Goal: Information Seeking & Learning: Learn about a topic

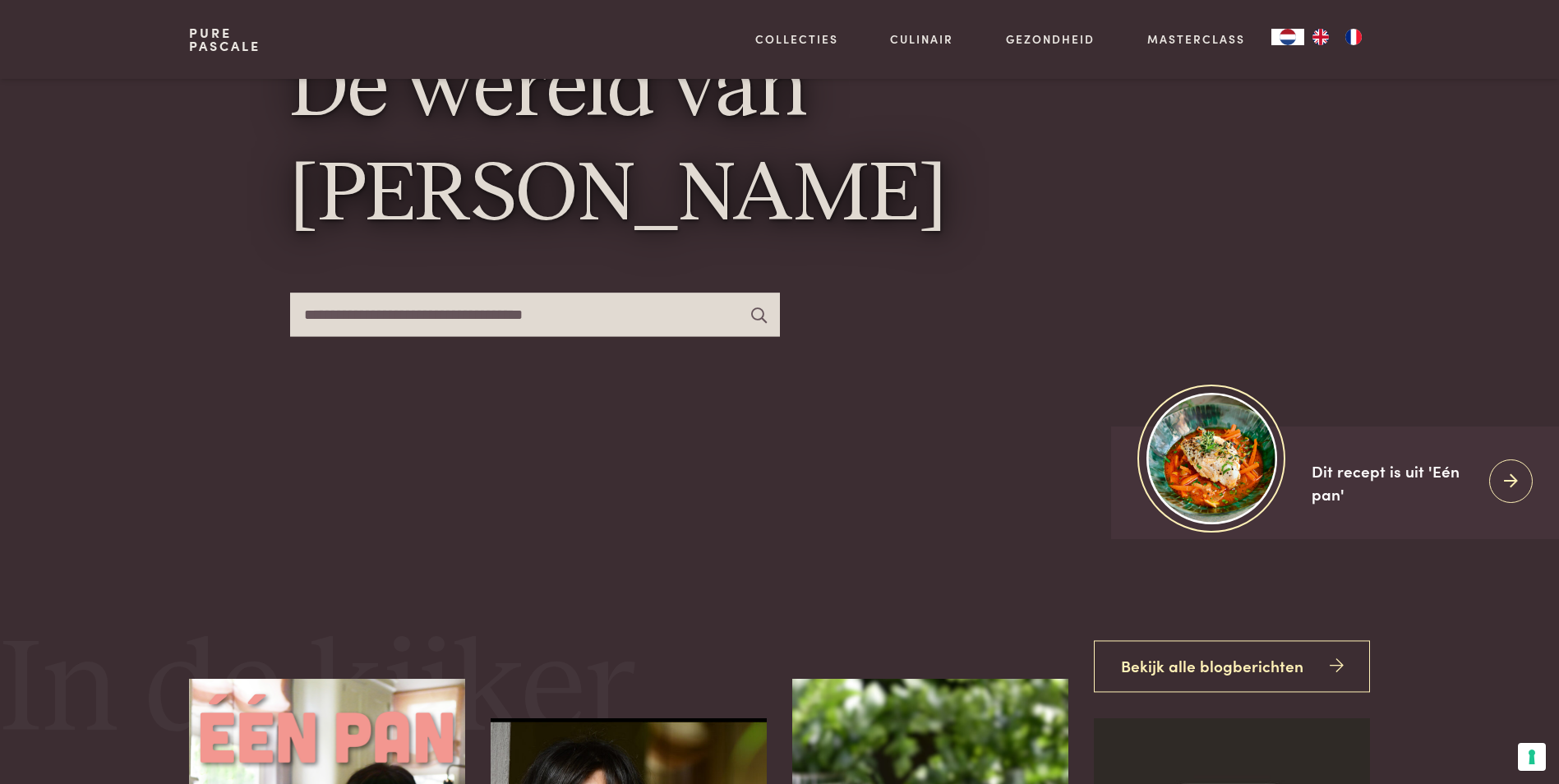
scroll to position [247, 0]
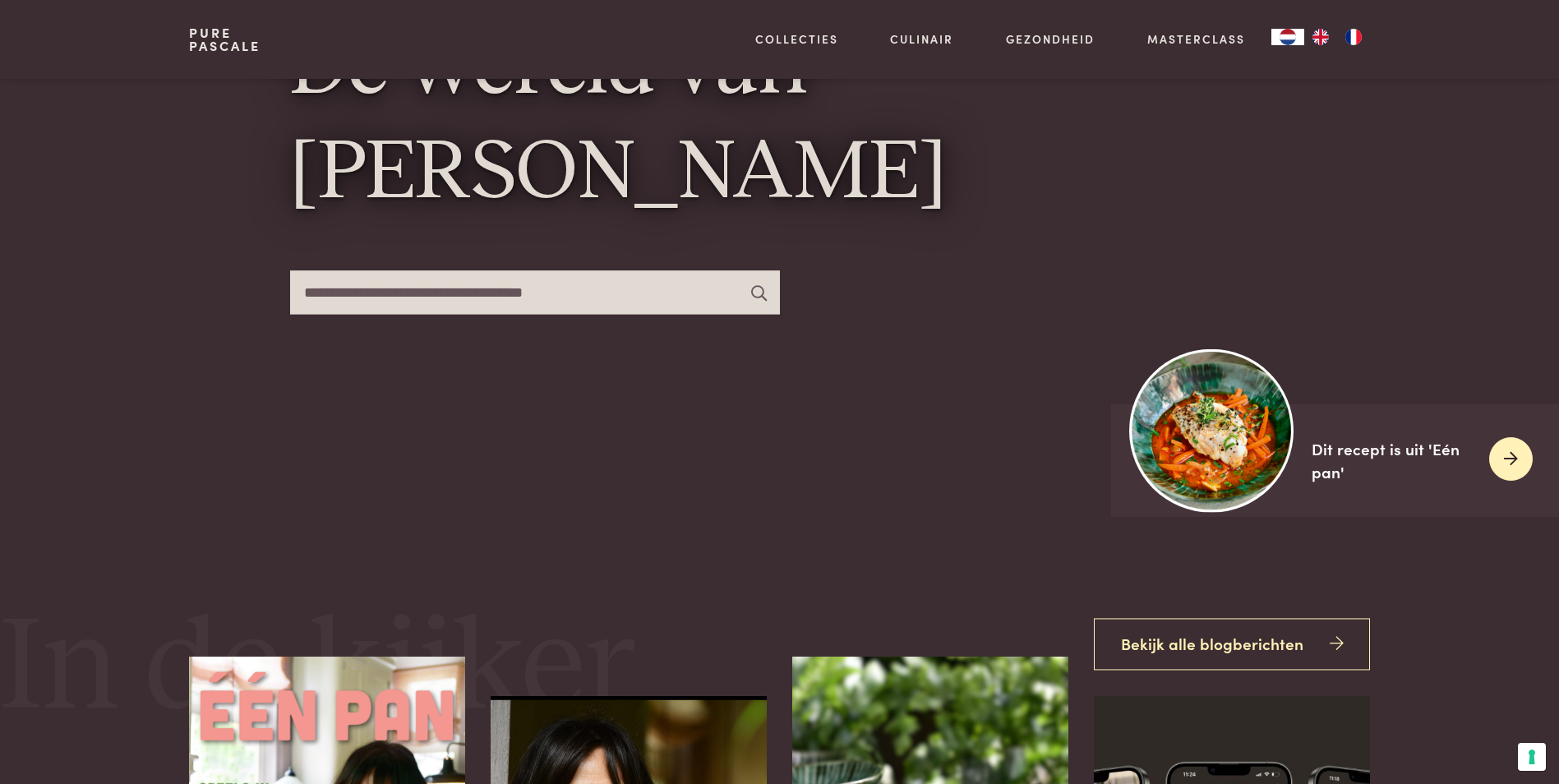
click at [1232, 459] on img at bounding box center [1211, 430] width 163 height 163
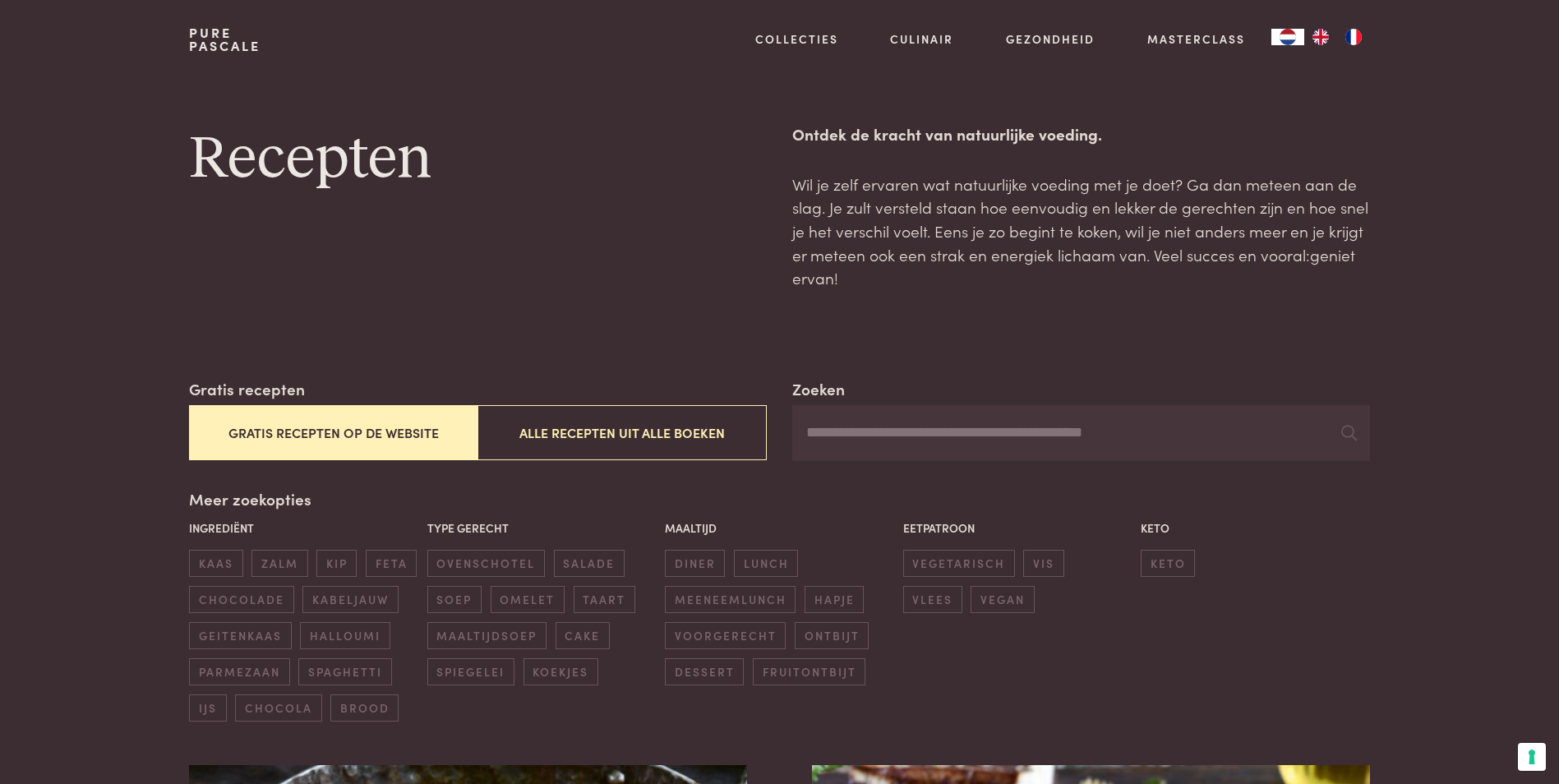
click at [316, 430] on button "Gratis recepten op de website" at bounding box center [333, 433] width 289 height 55
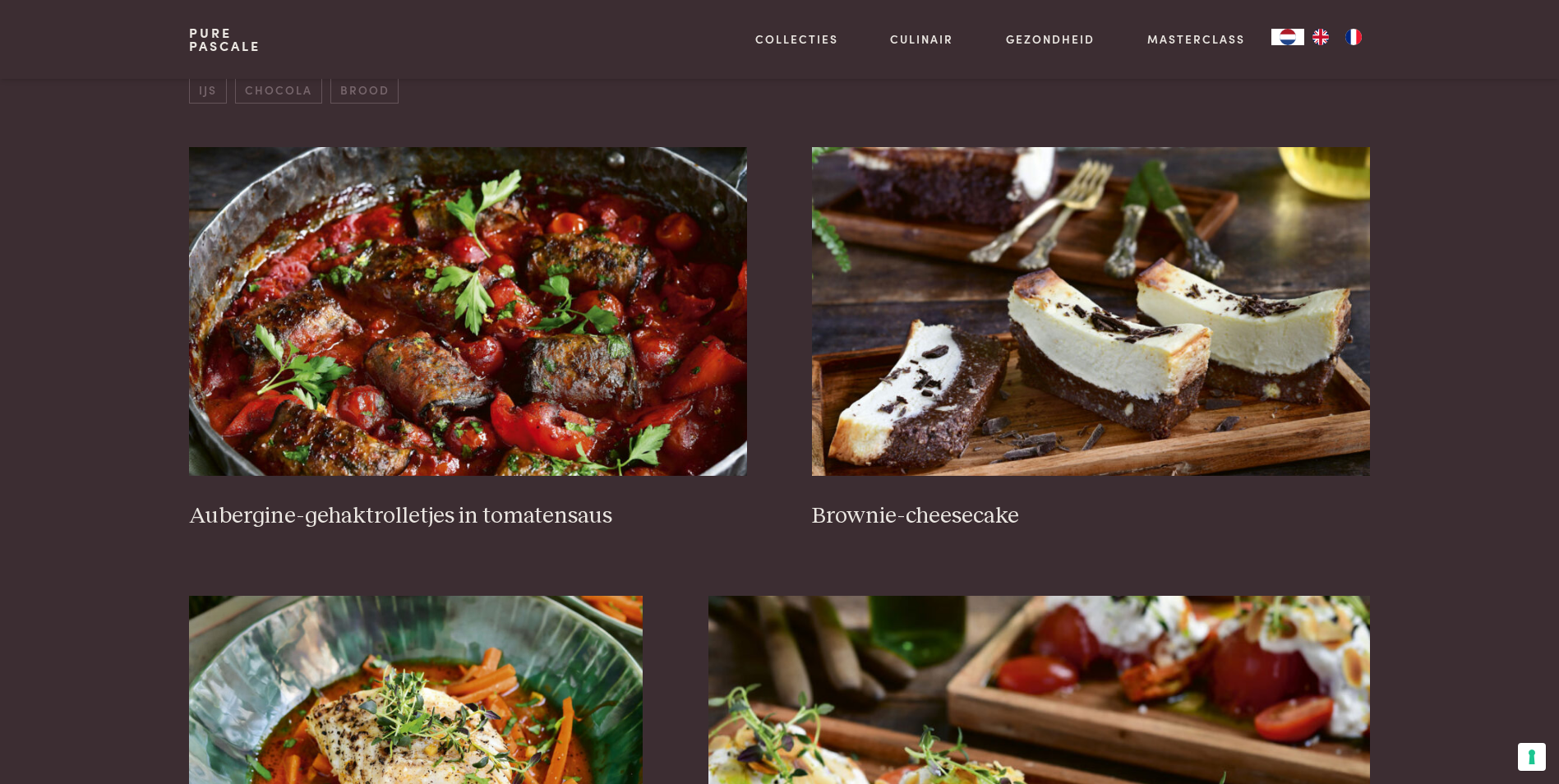
scroll to position [624, 0]
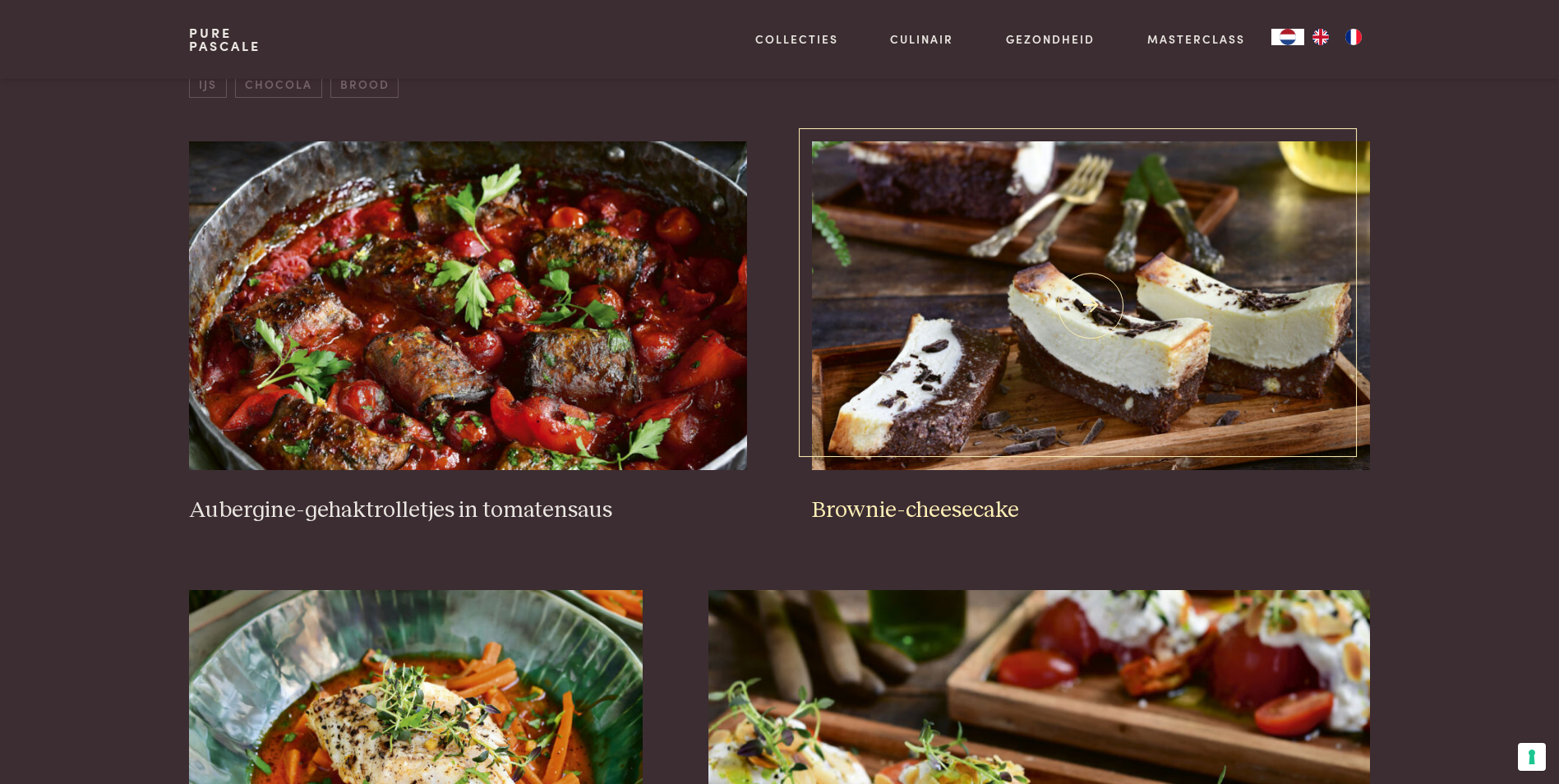
click at [1012, 363] on img at bounding box center [1090, 305] width 558 height 328
click at [573, 417] on img at bounding box center [468, 305] width 558 height 328
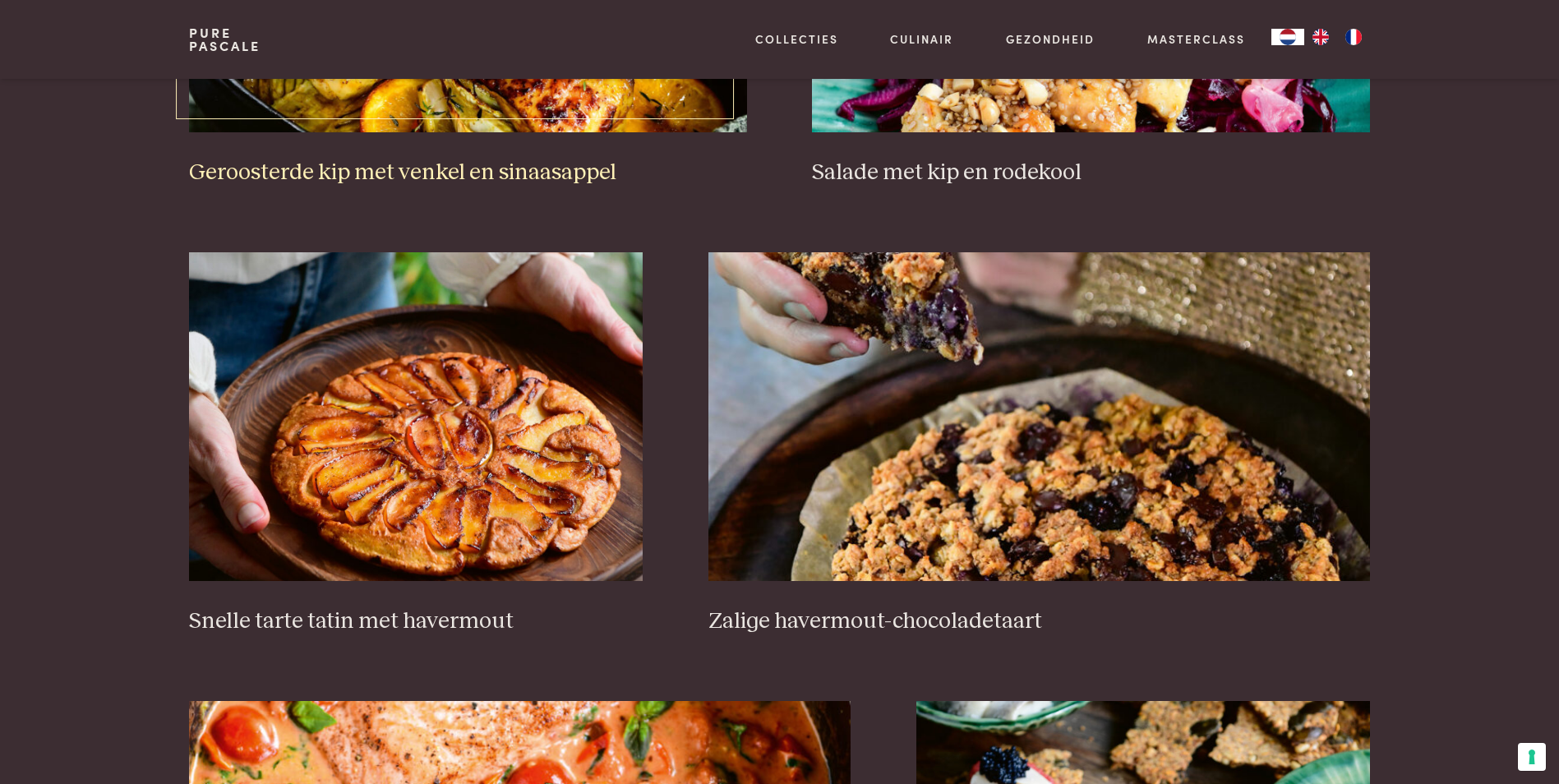
scroll to position [2349, 0]
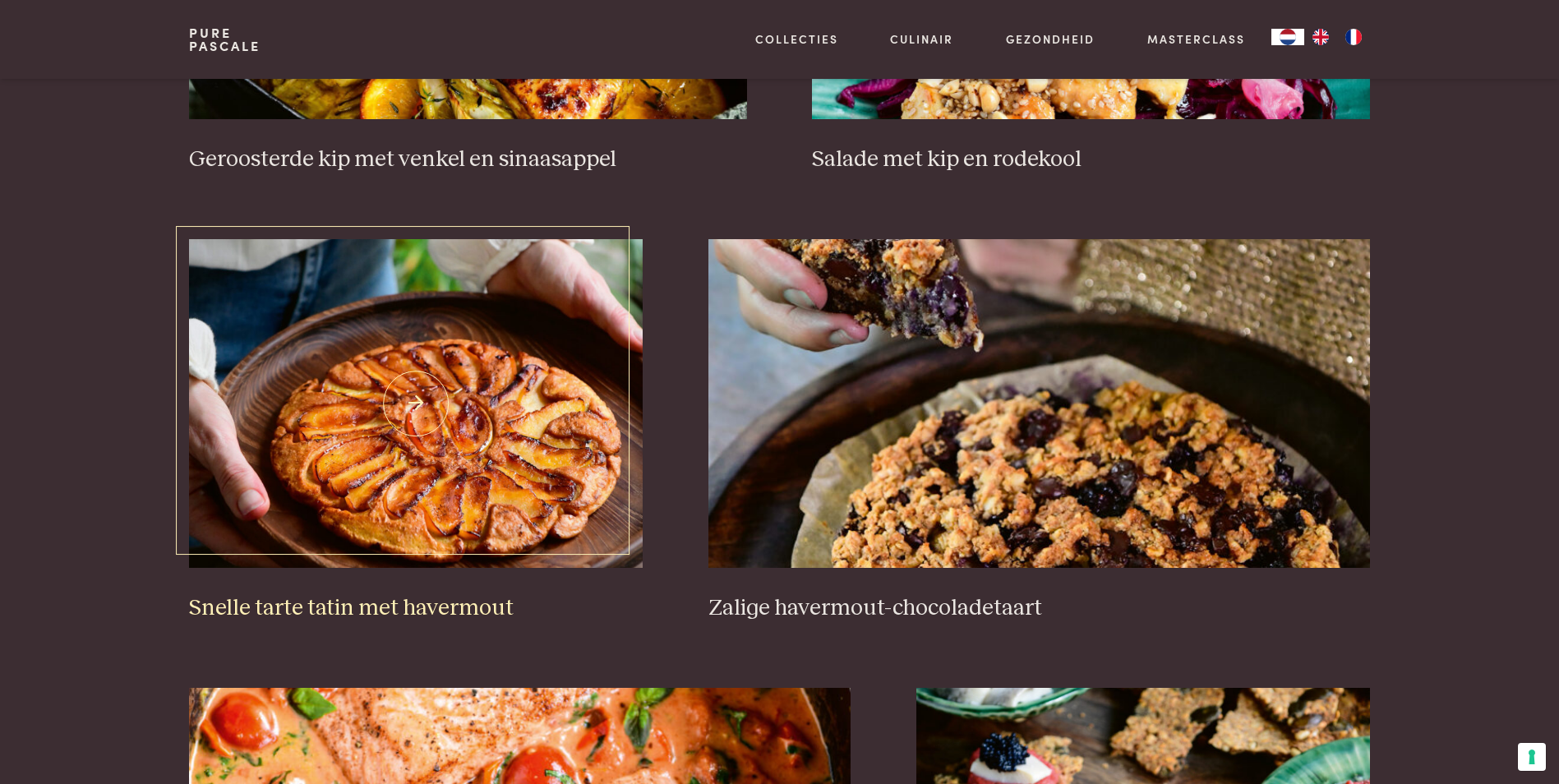
click at [481, 530] on img at bounding box center [415, 403] width 454 height 328
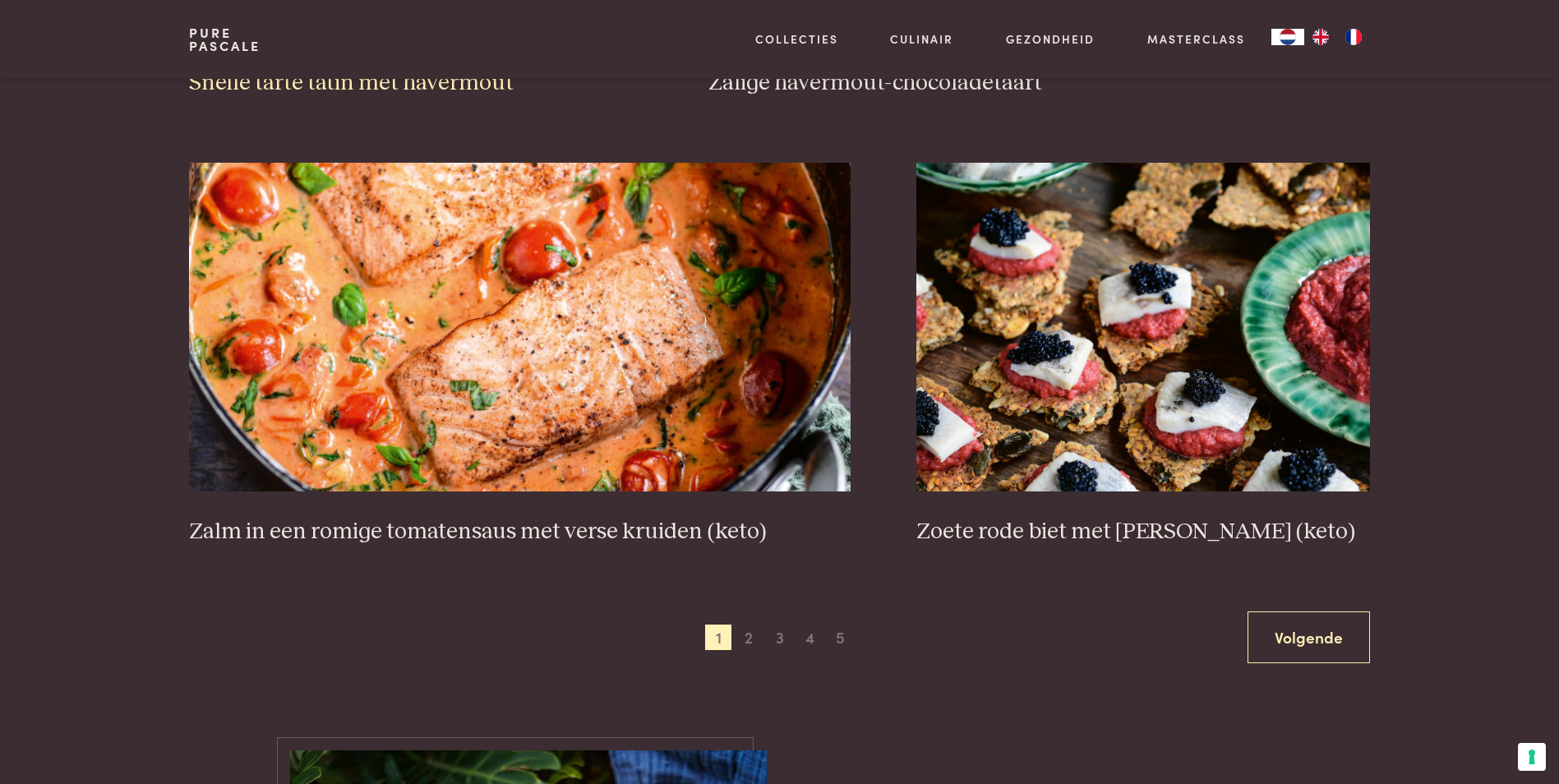
scroll to position [2924, 0]
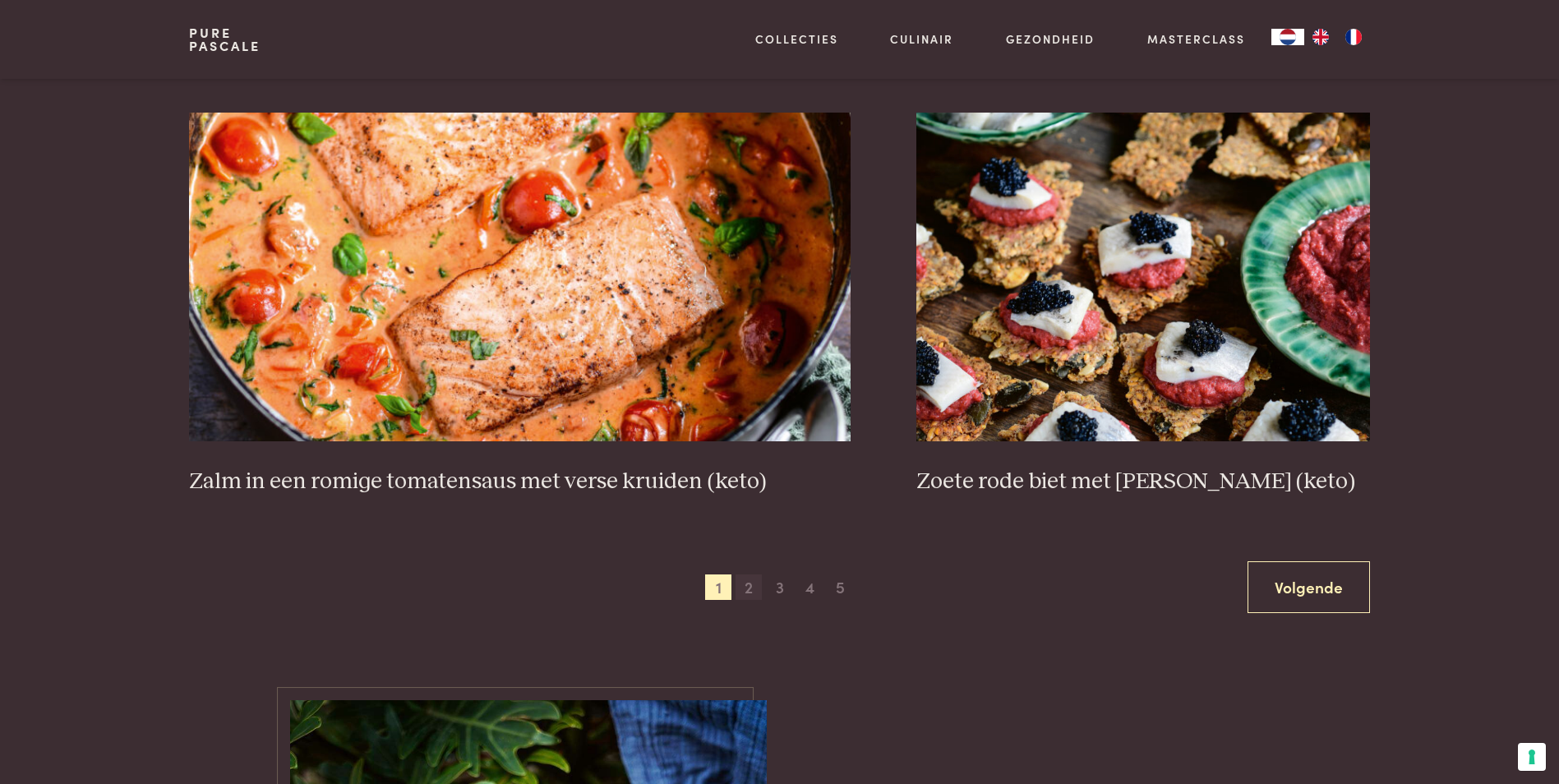
click at [752, 586] on span "2" at bounding box center [748, 587] width 27 height 27
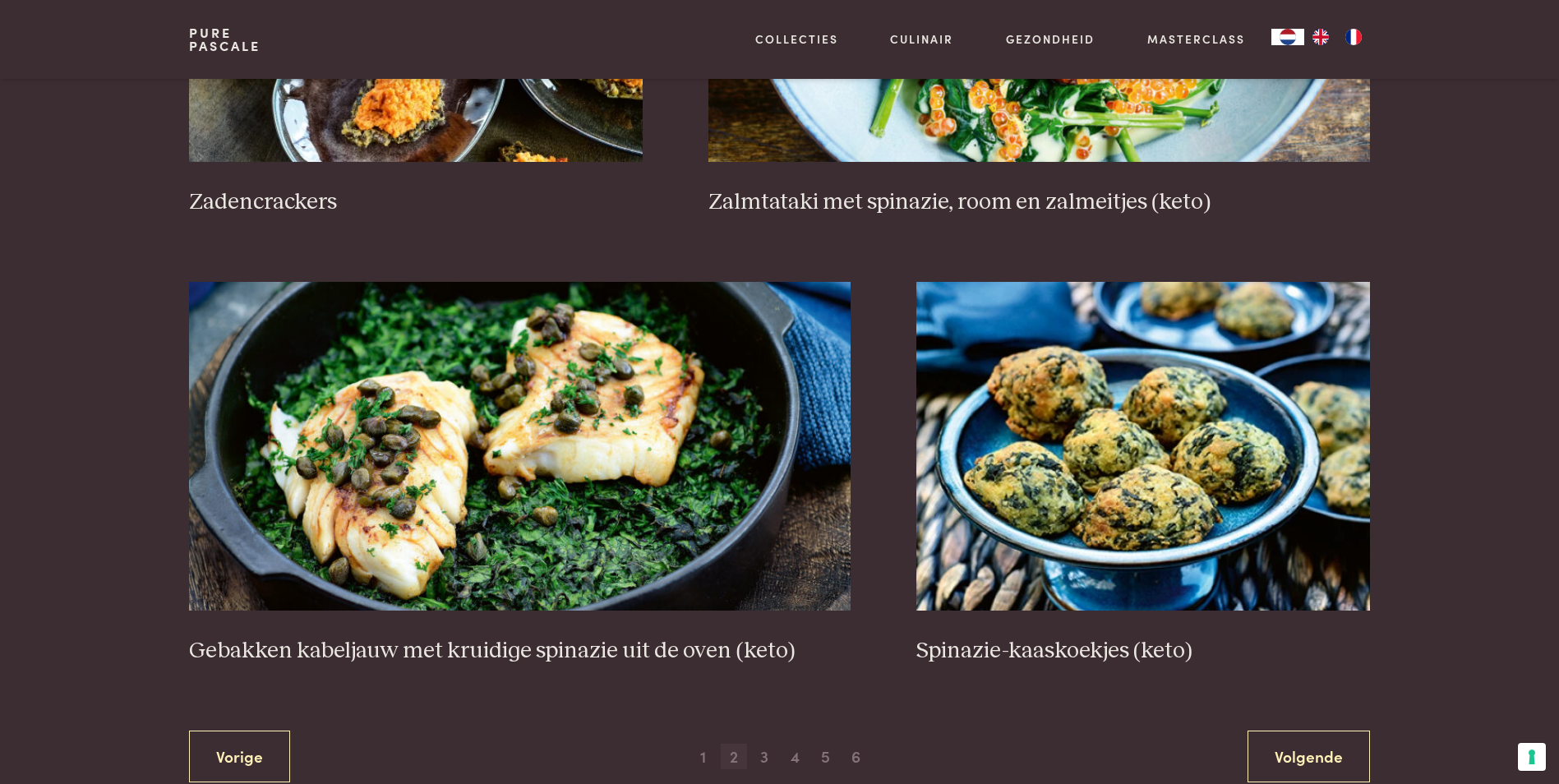
scroll to position [2513, 0]
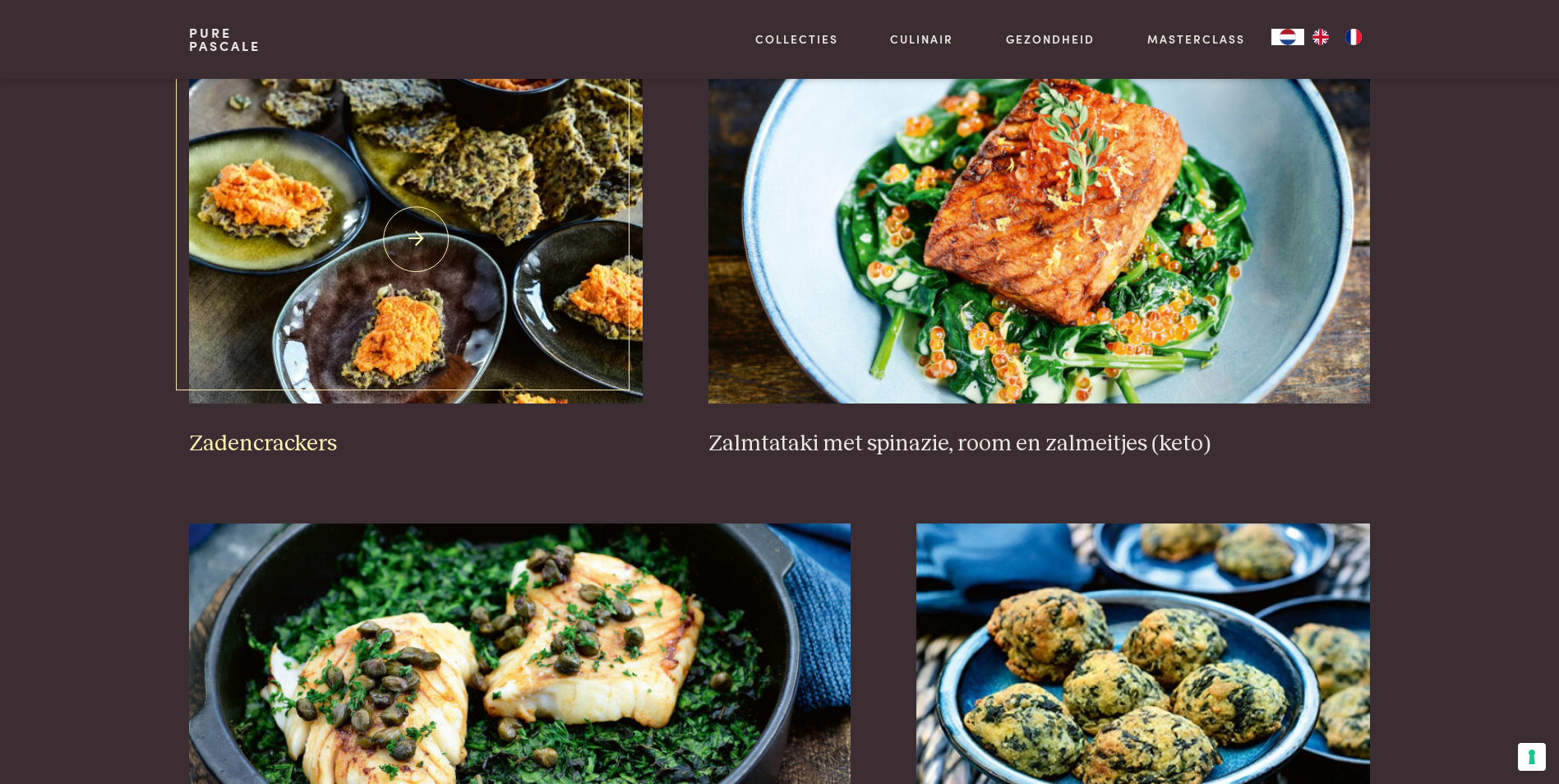
click at [565, 330] on img at bounding box center [415, 239] width 454 height 328
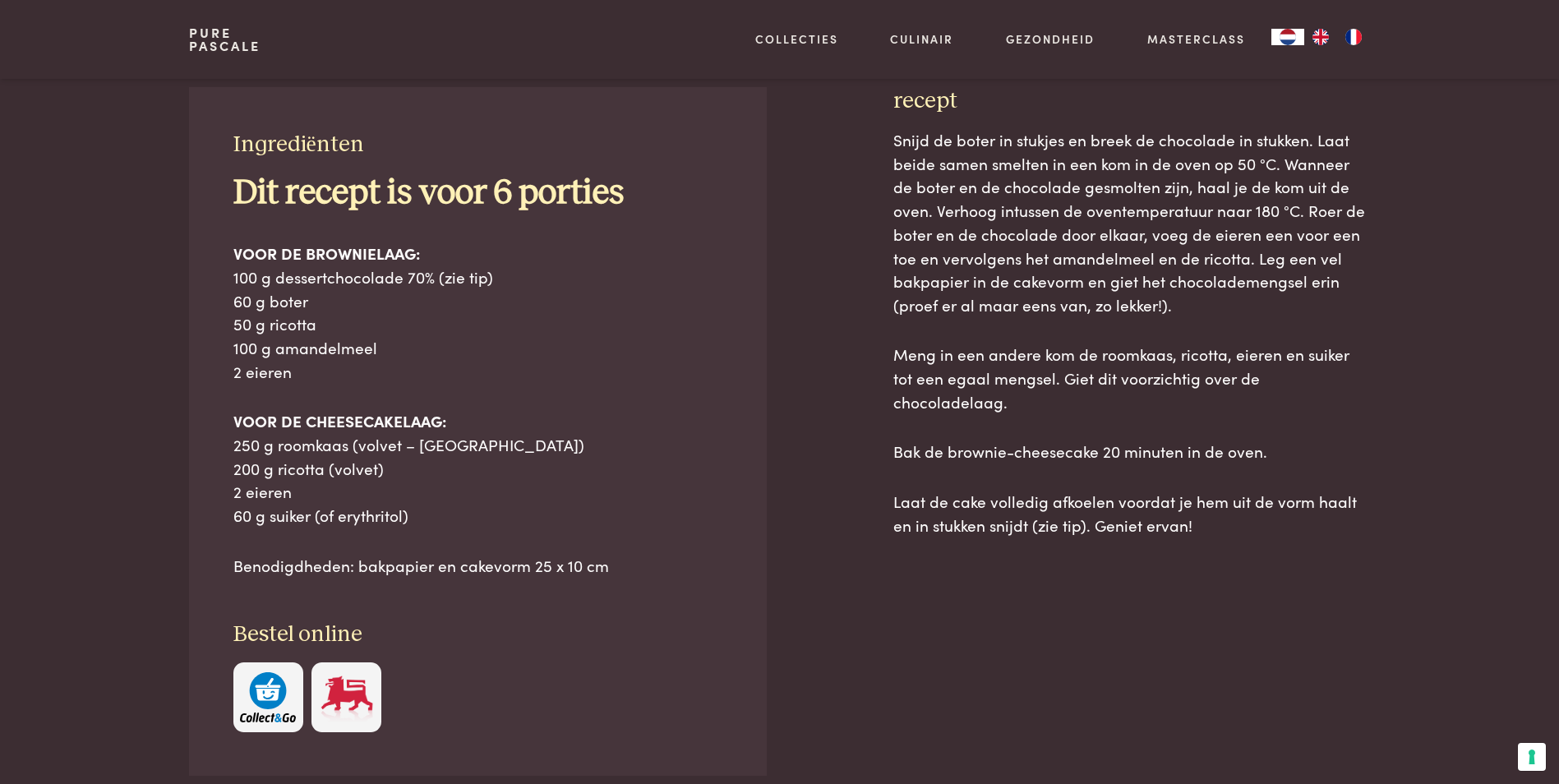
scroll to position [739, 0]
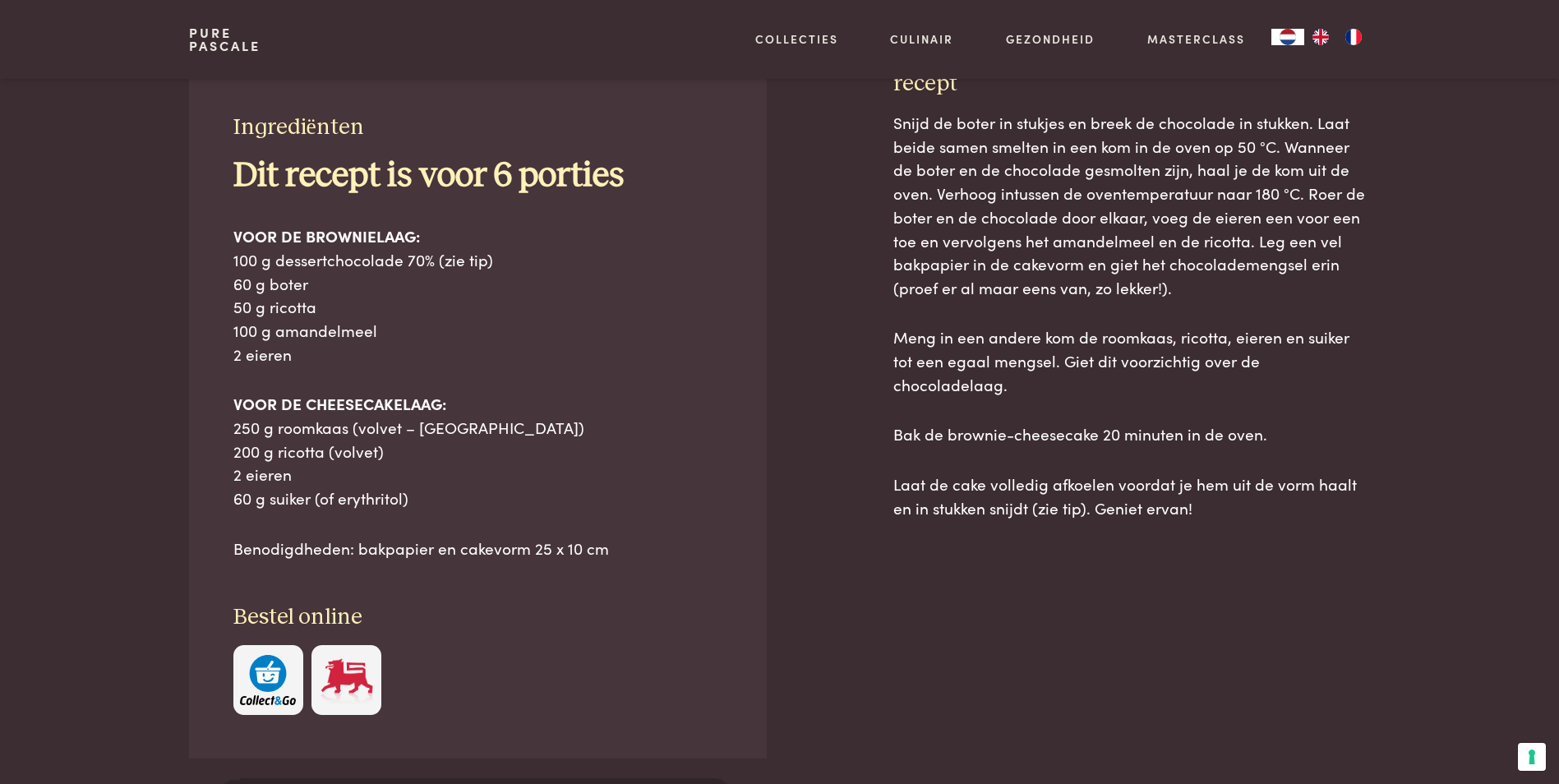
click at [1026, 645] on div "Snijd de boter in stukjes en breek de chocolade in stukken. Laat beide samen sm…" at bounding box center [1132, 490] width 477 height 757
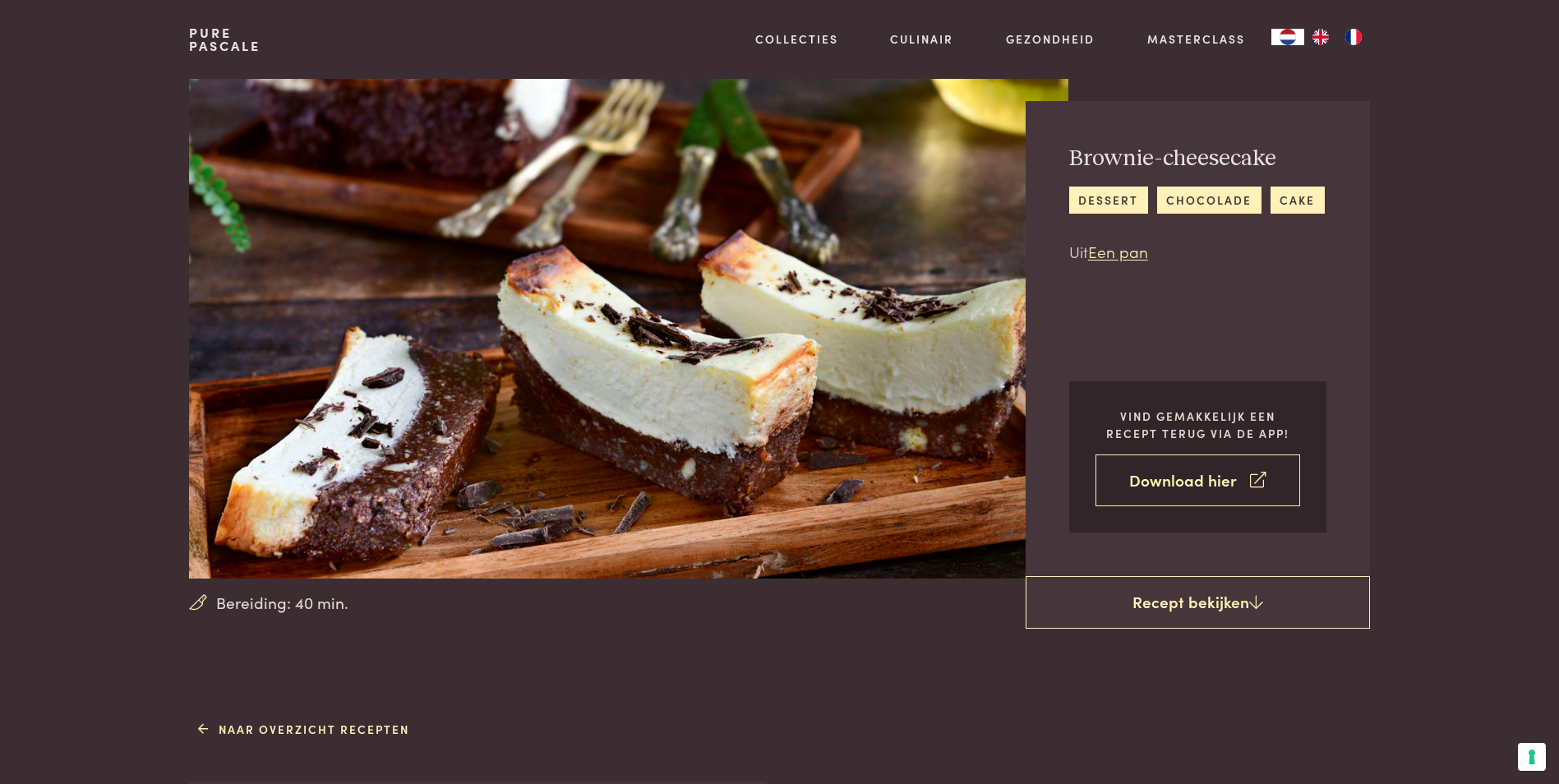
scroll to position [0, 0]
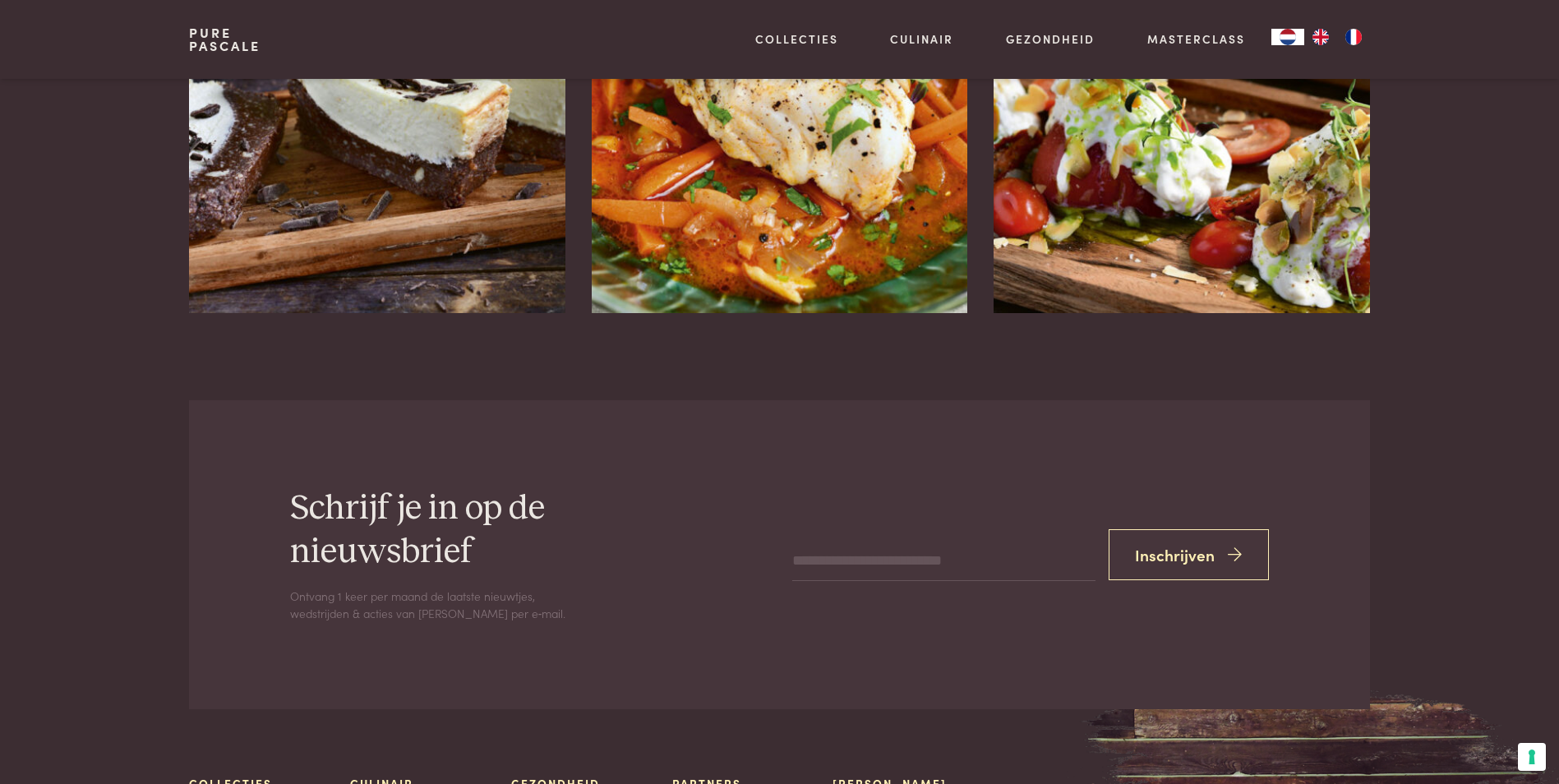
scroll to position [3780, 0]
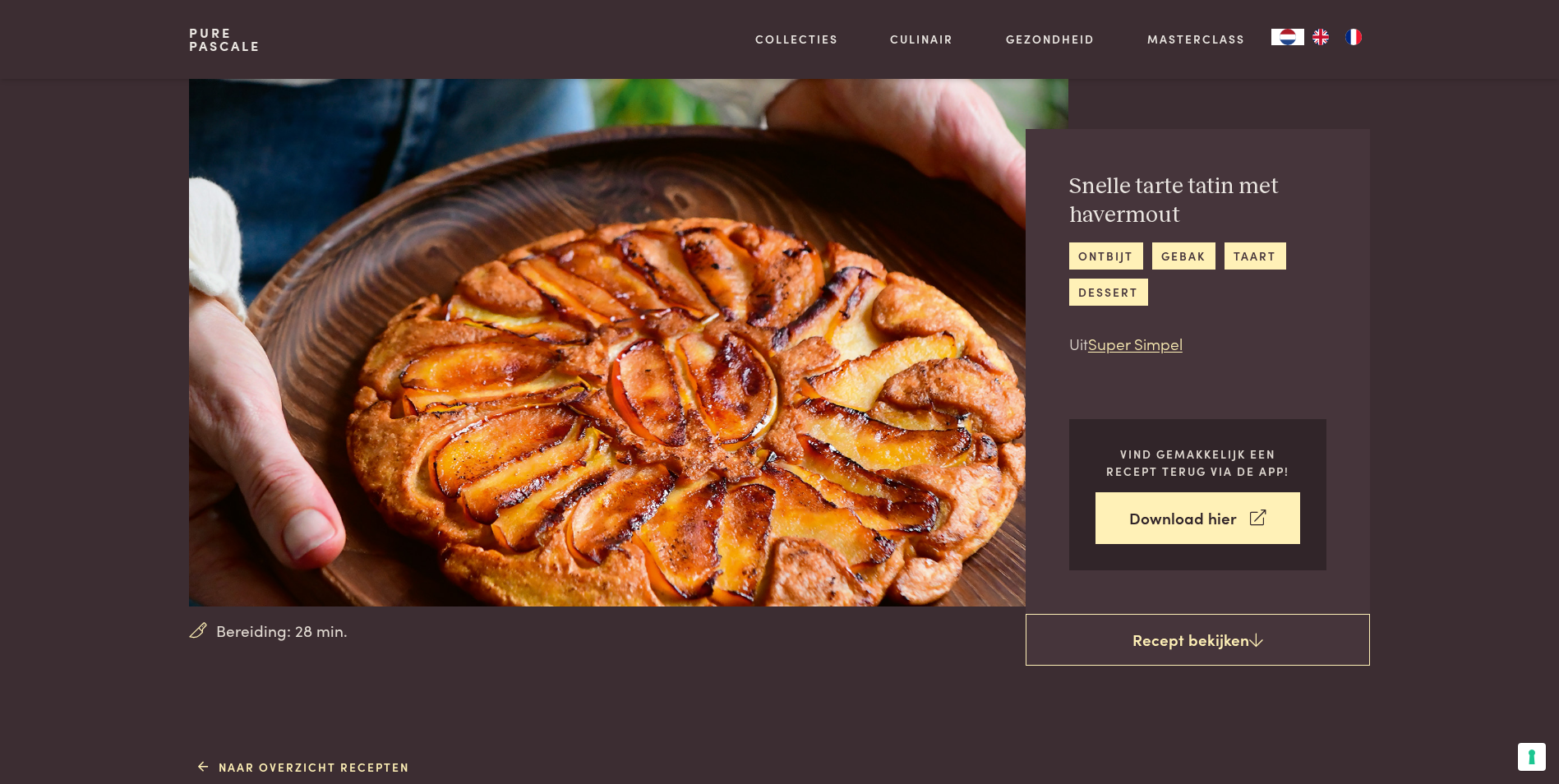
scroll to position [328, 0]
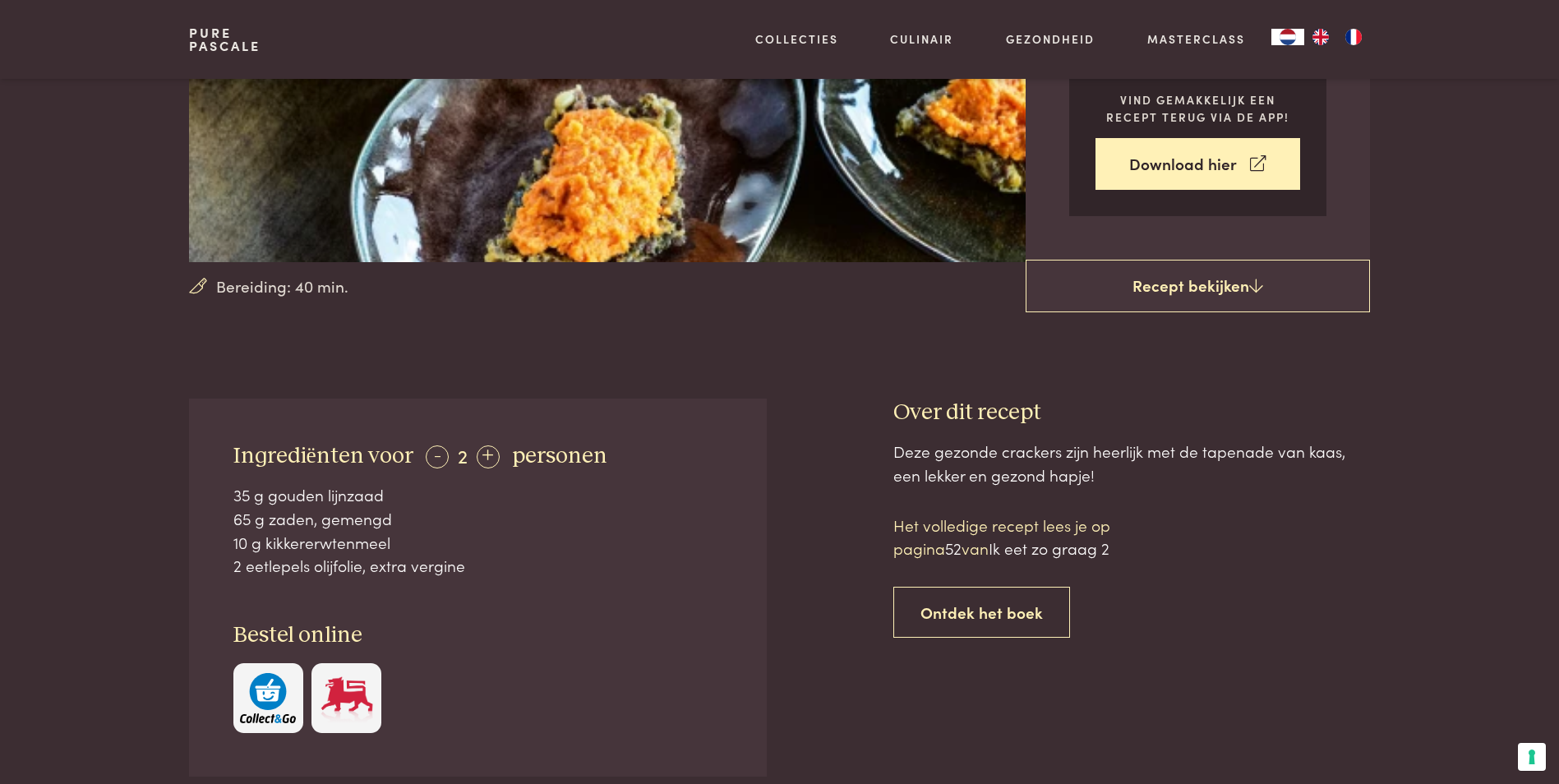
scroll to position [493, 0]
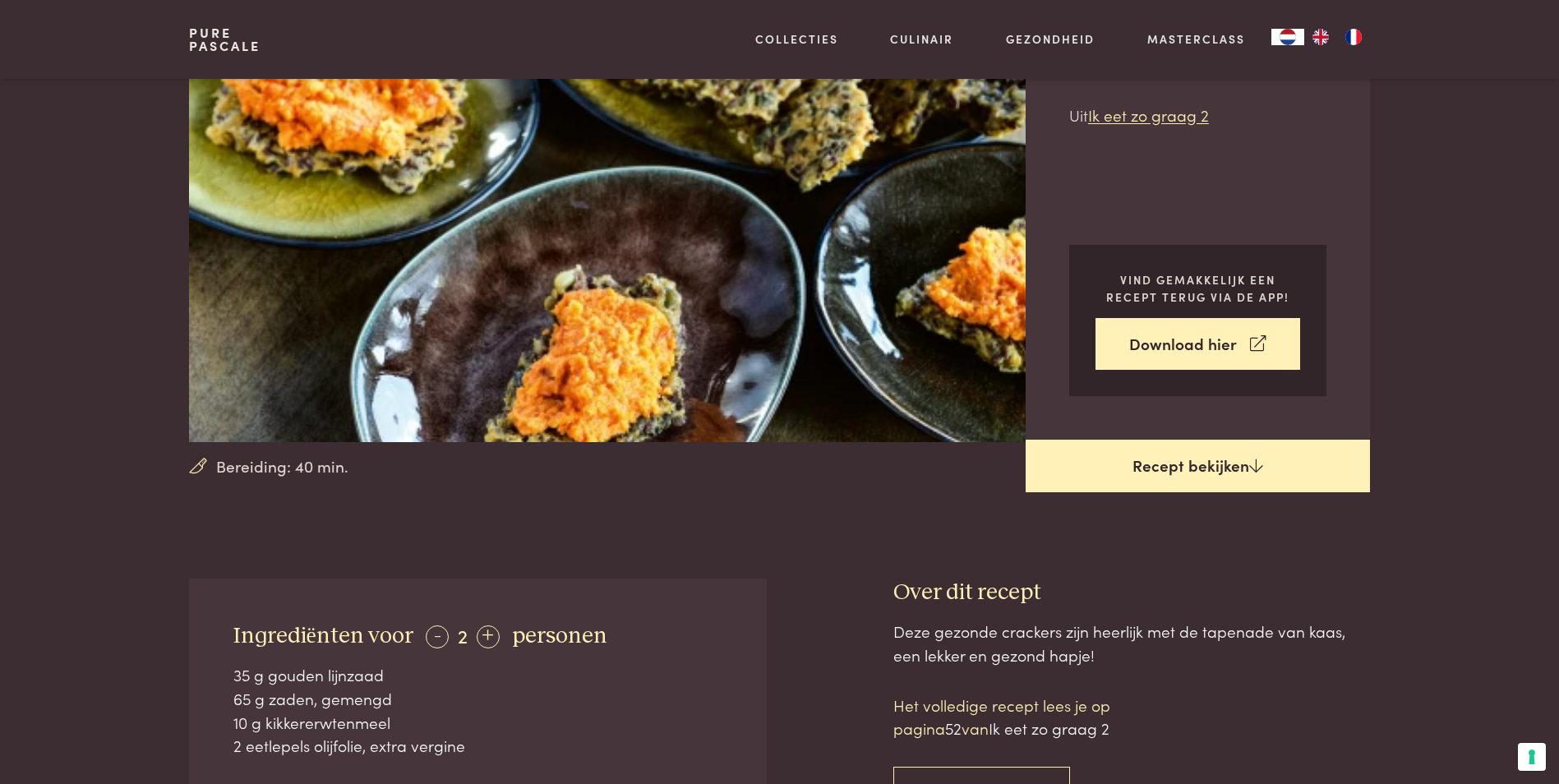
click at [1157, 463] on link "Recept bekijken" at bounding box center [1197, 465] width 344 height 52
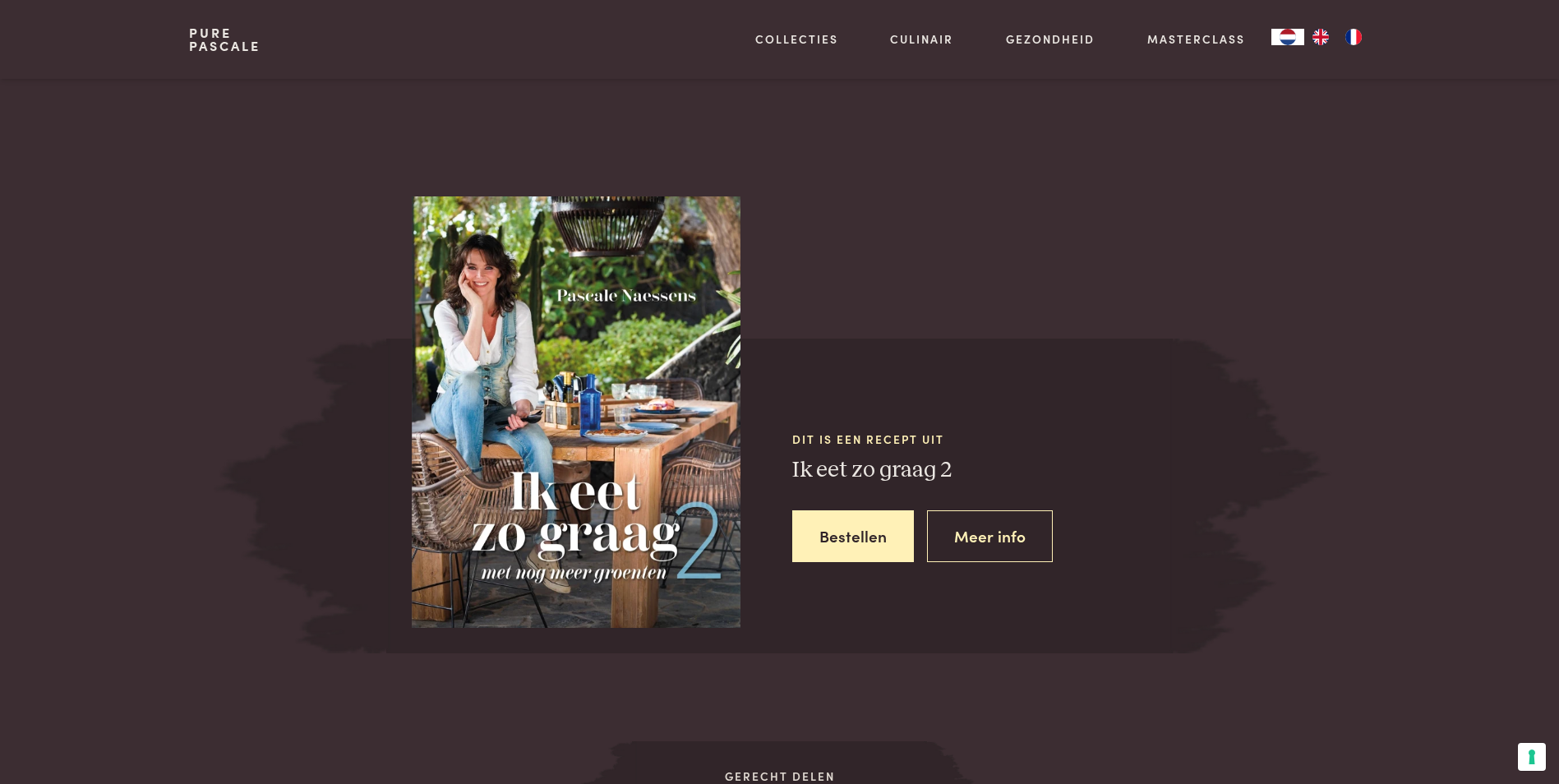
scroll to position [1318, 0]
